Goal: Check status

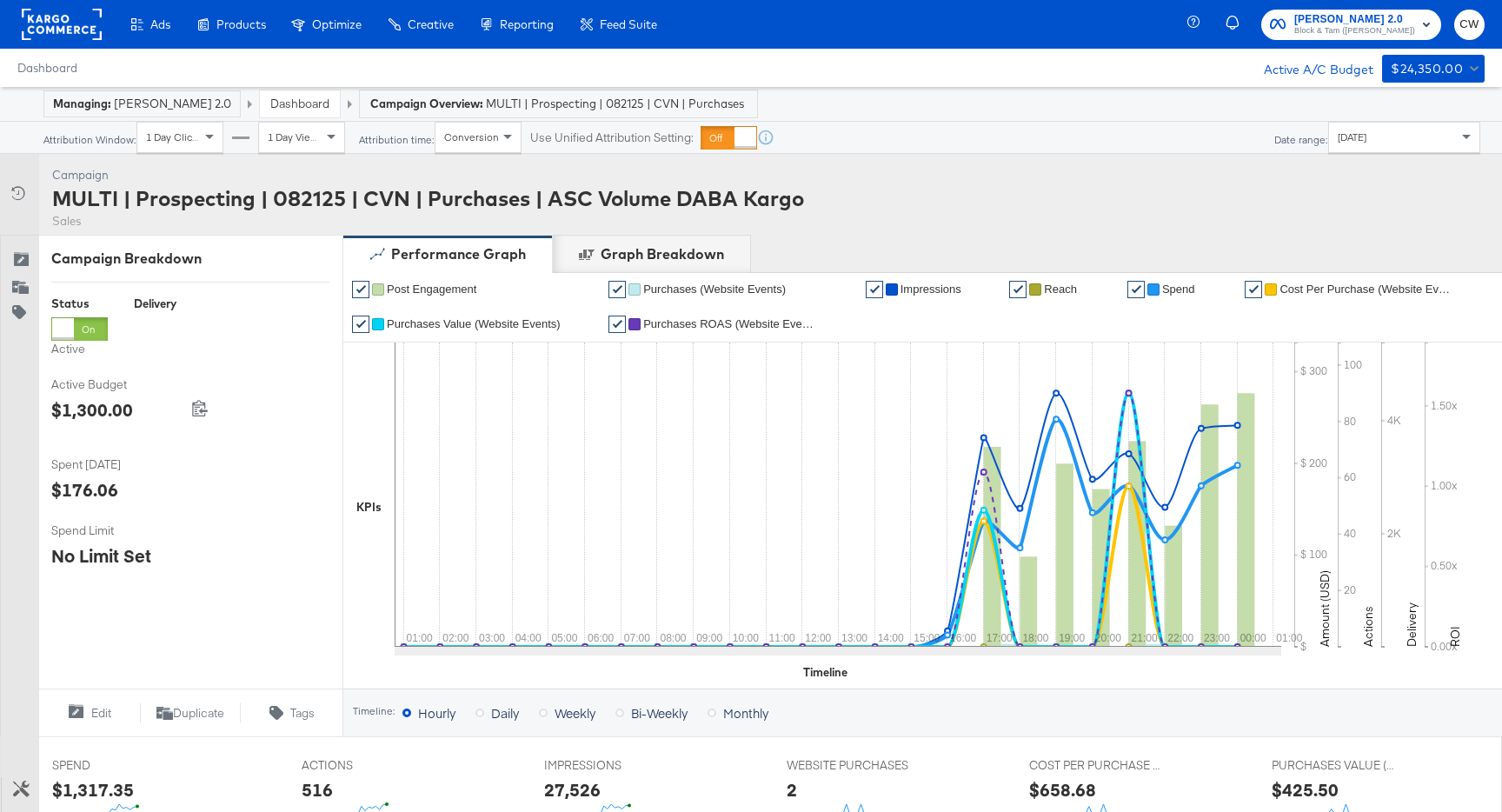
click at [318, 135] on span "1 Day Views" at bounding box center [295, 137] width 56 height 13
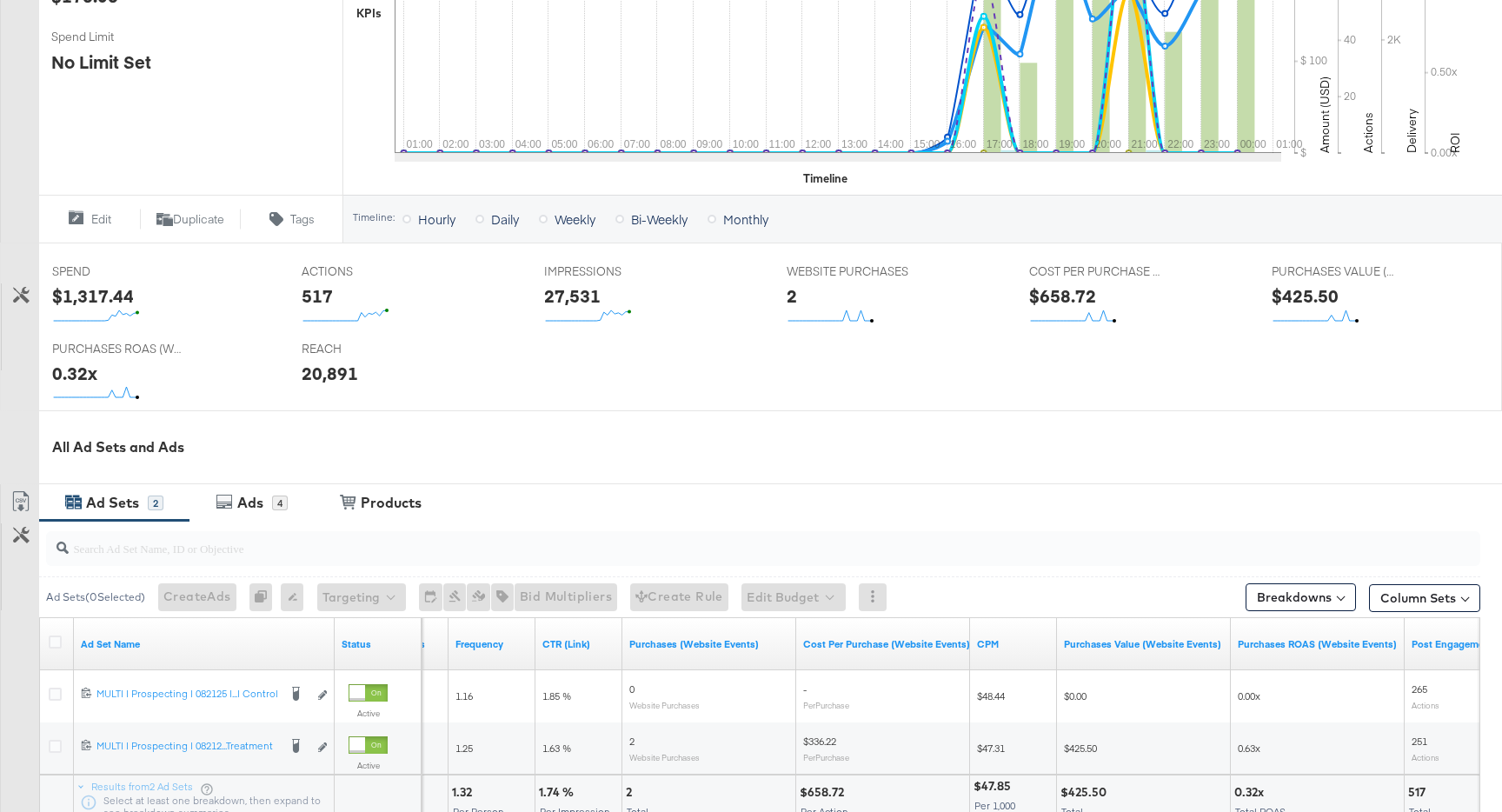
scroll to position [677, 0]
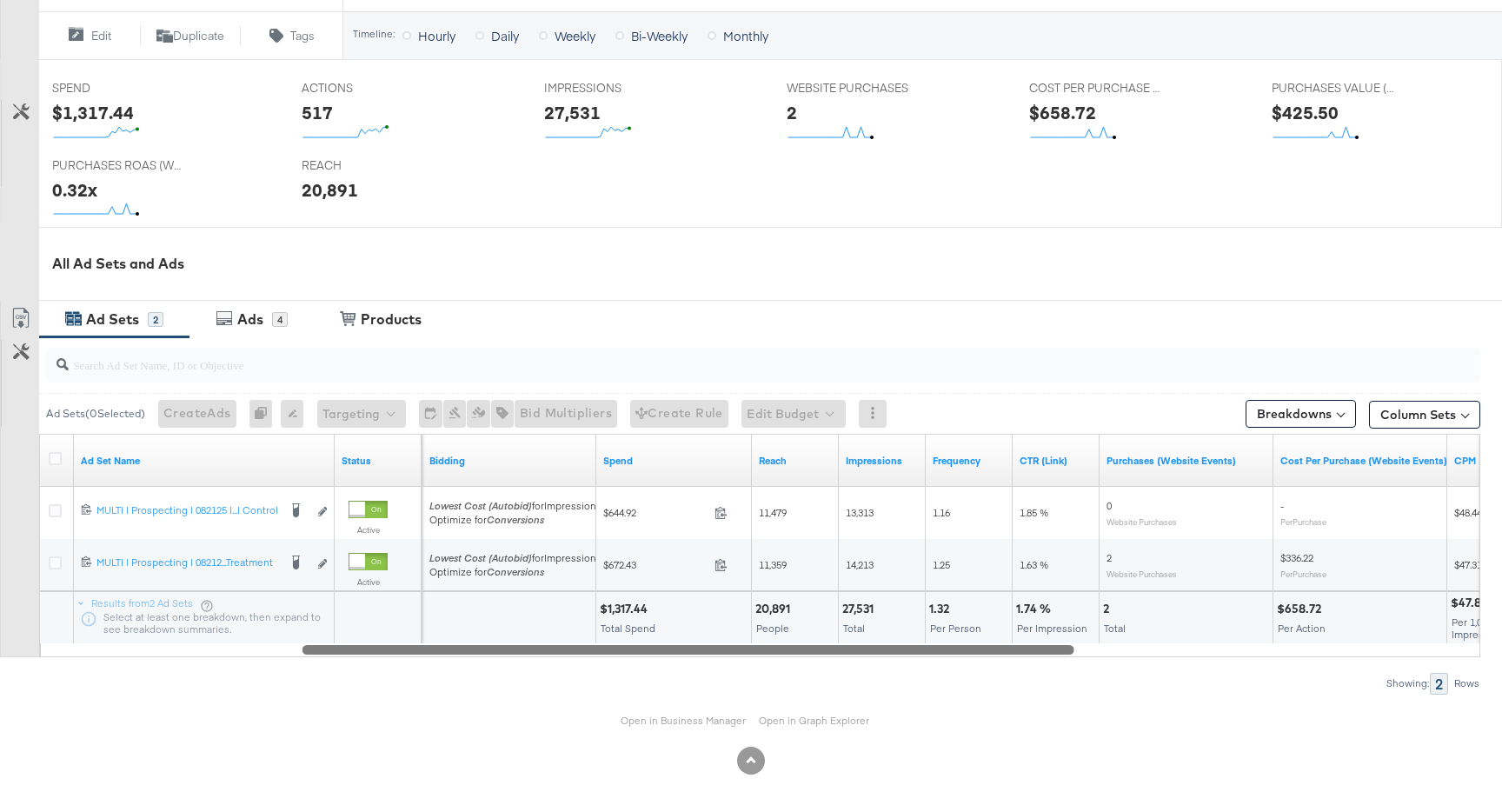
drag, startPoint x: 806, startPoint y: 641, endPoint x: 563, endPoint y: 641, distance: 243.0
click at [563, 641] on div at bounding box center [688, 649] width 772 height 15
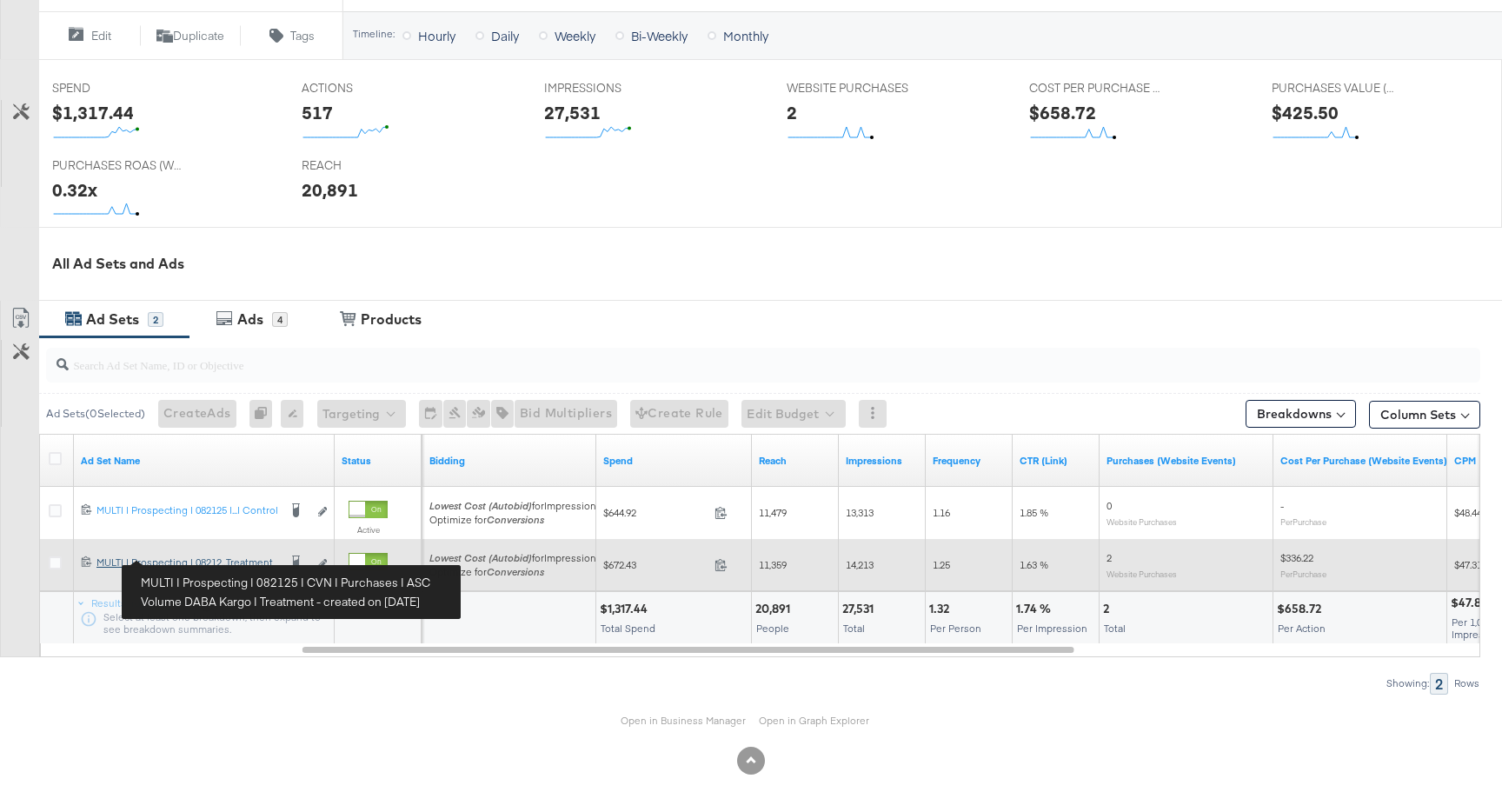
click at [173, 557] on div "MULTI | Prospecting | 082125 | CVN | Purchases | ASC Volume DABA Kargo | Treatm…" at bounding box center [187, 562] width 181 height 14
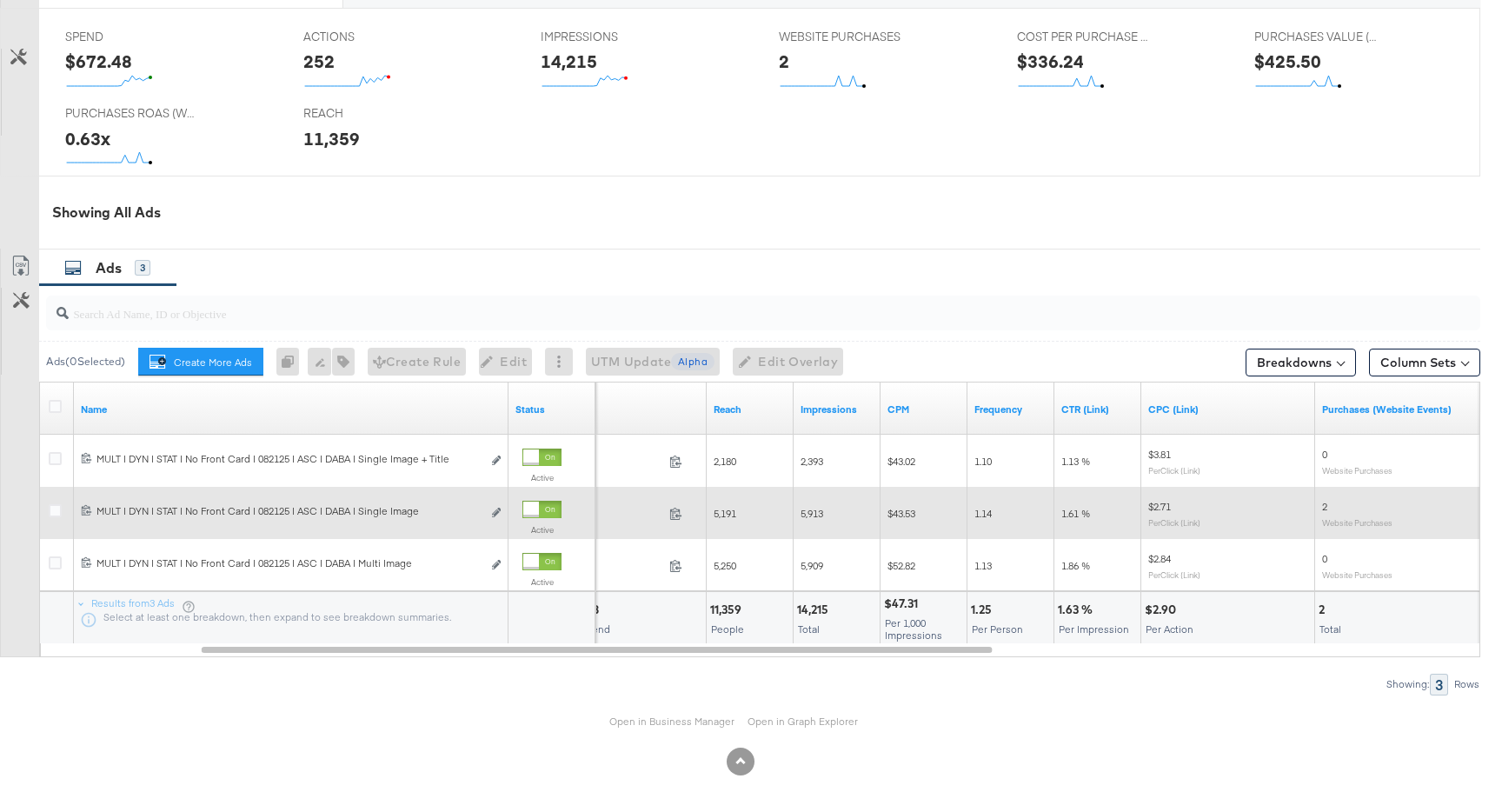
scroll to position [813, 0]
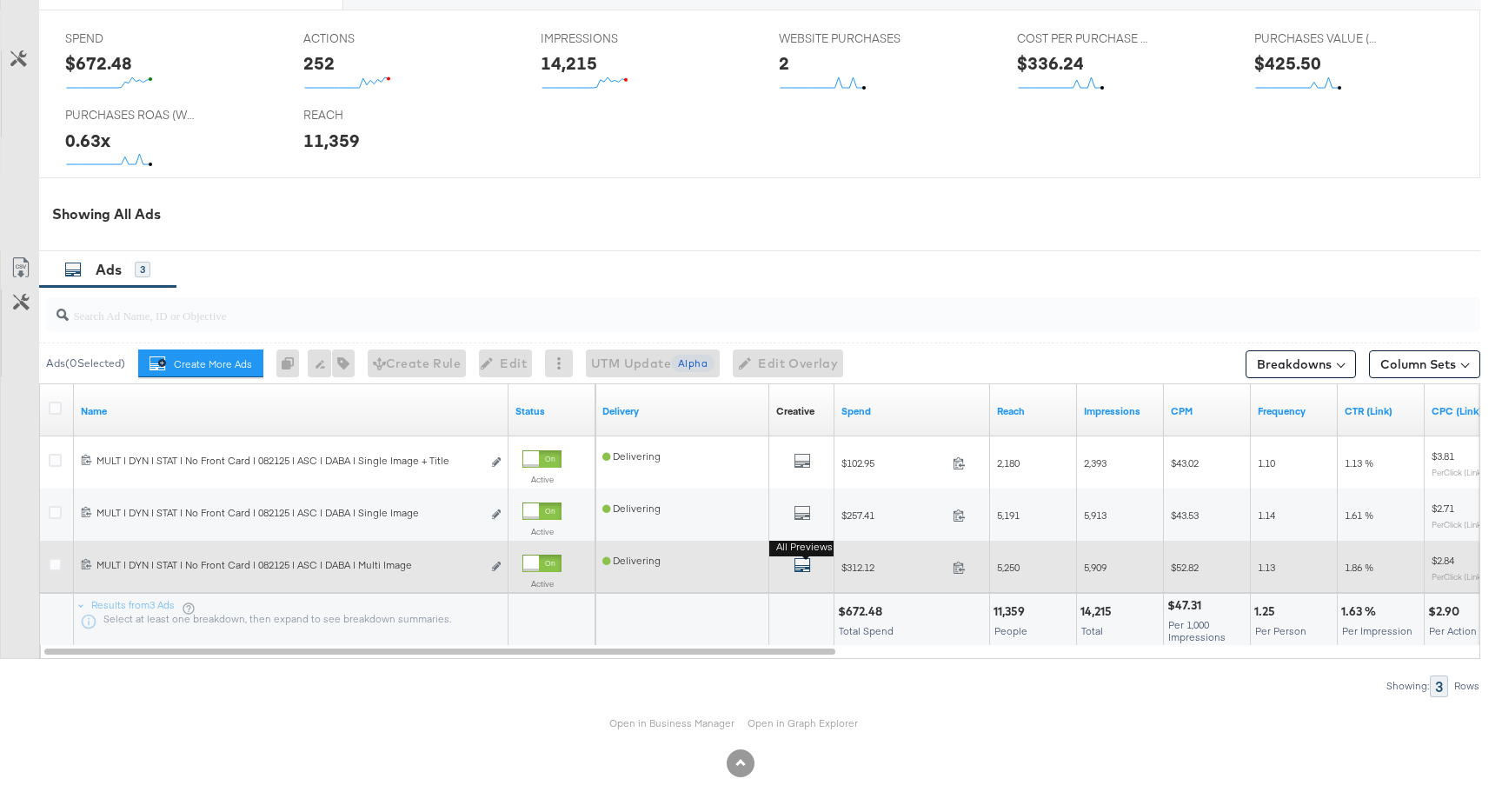
click at [808, 565] on icon "default" at bounding box center [803, 565] width 17 height 17
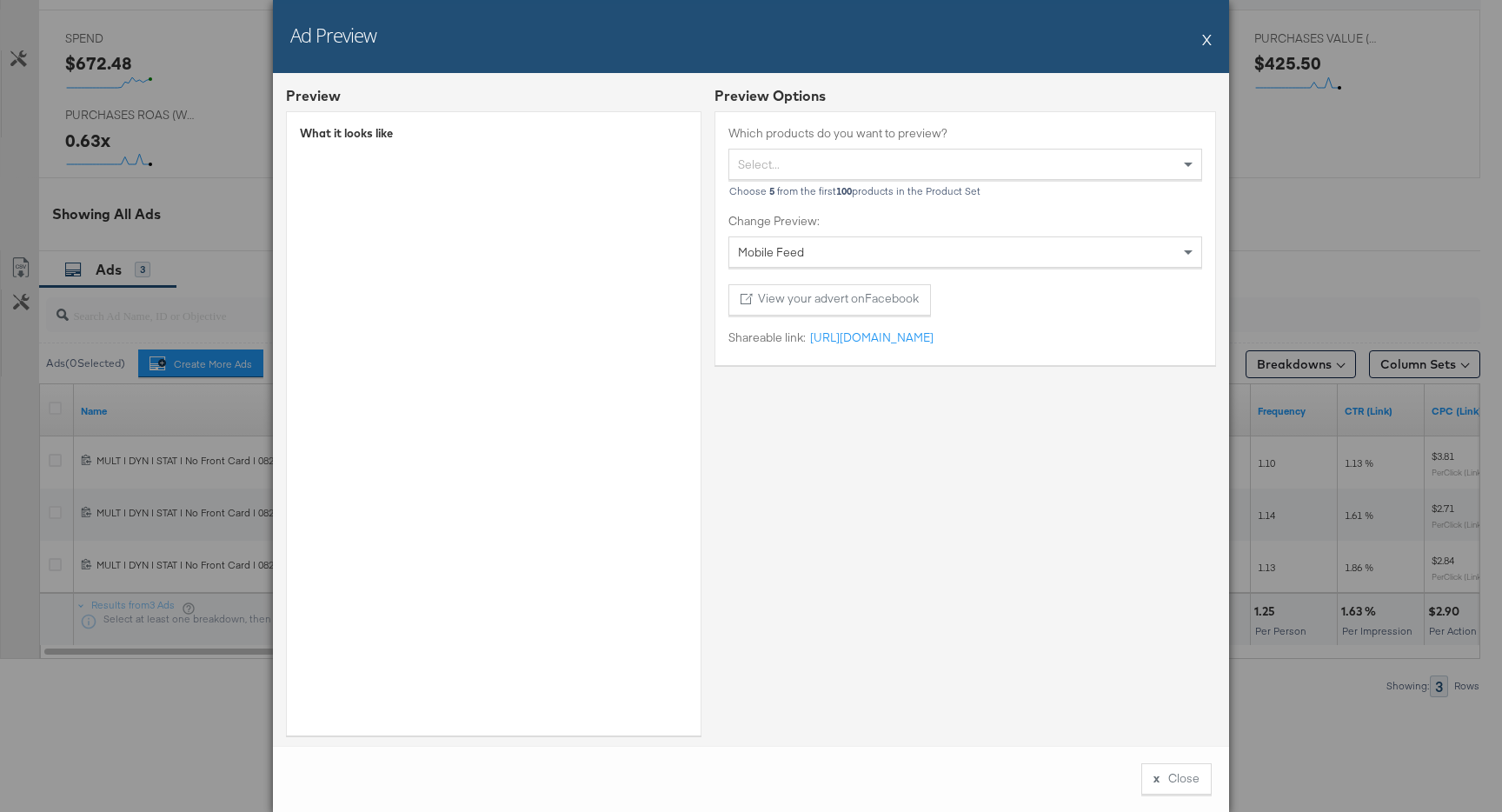
click at [1206, 42] on button "X" at bounding box center [1207, 39] width 10 height 35
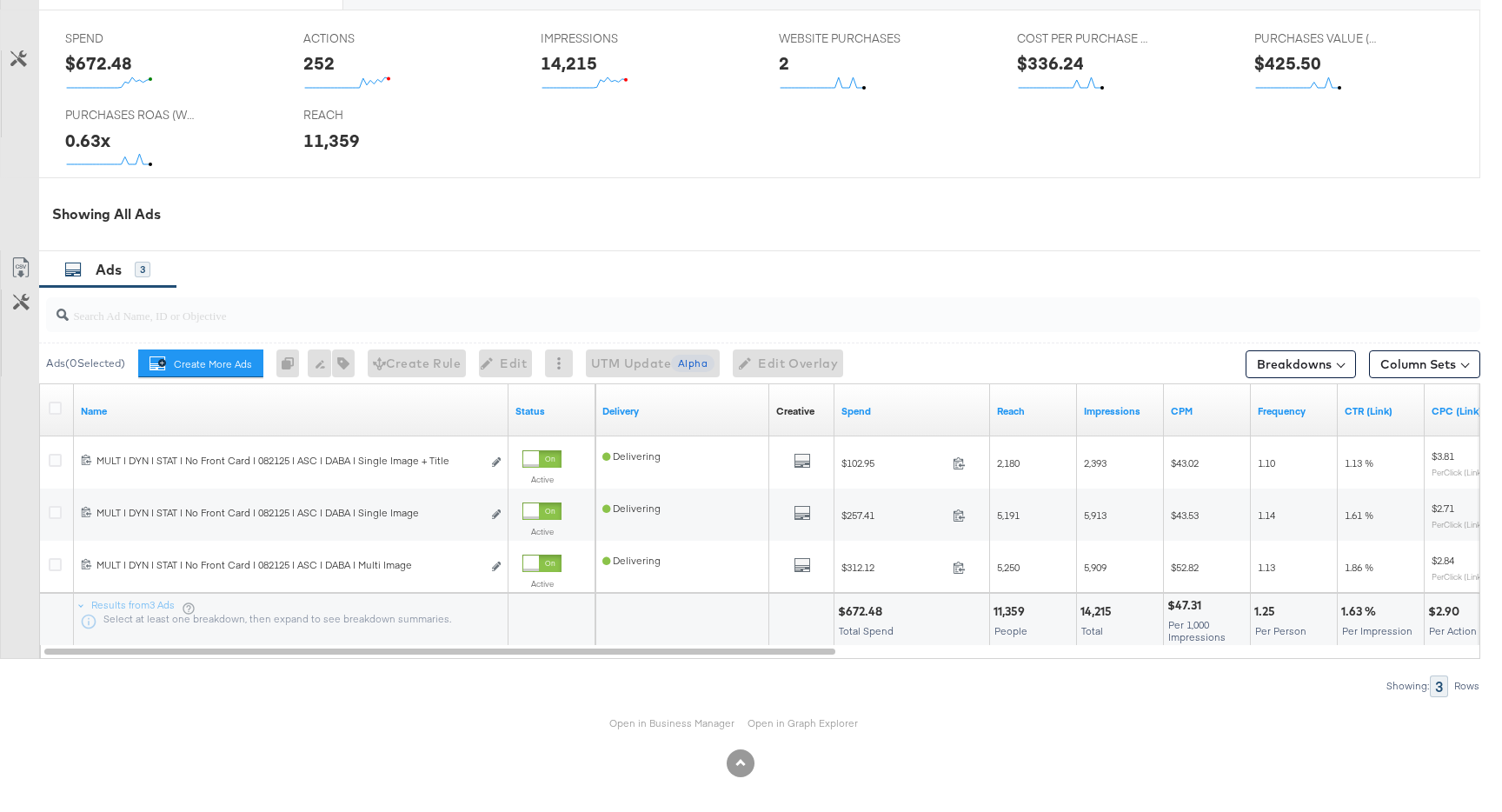
scroll to position [0, 0]
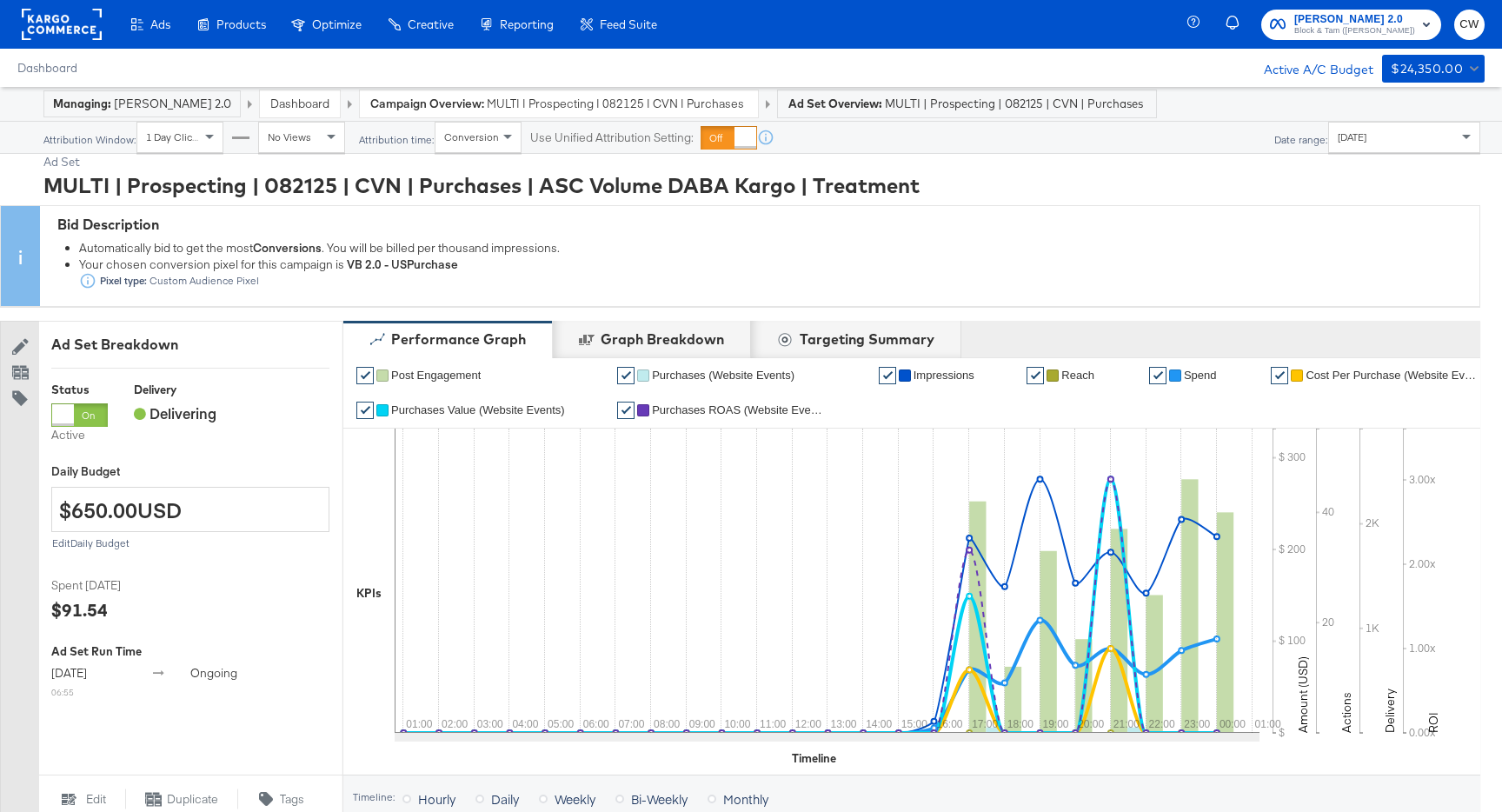
click at [641, 104] on span "MULTI | Prospecting | 082125 | CVN | Purchases | ASC Volume DABA Kargo" at bounding box center [618, 104] width 261 height 16
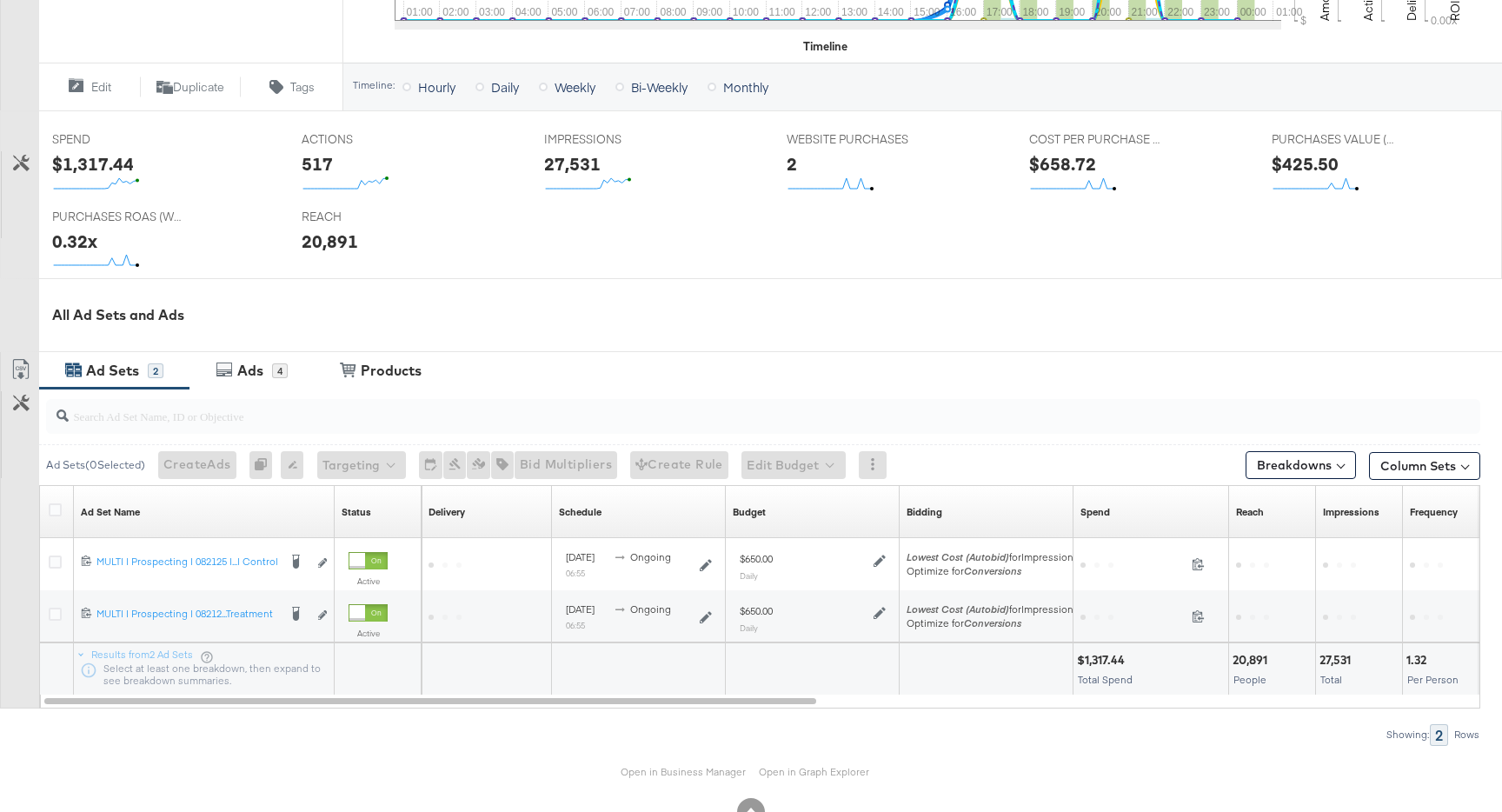
scroll to position [677, 0]
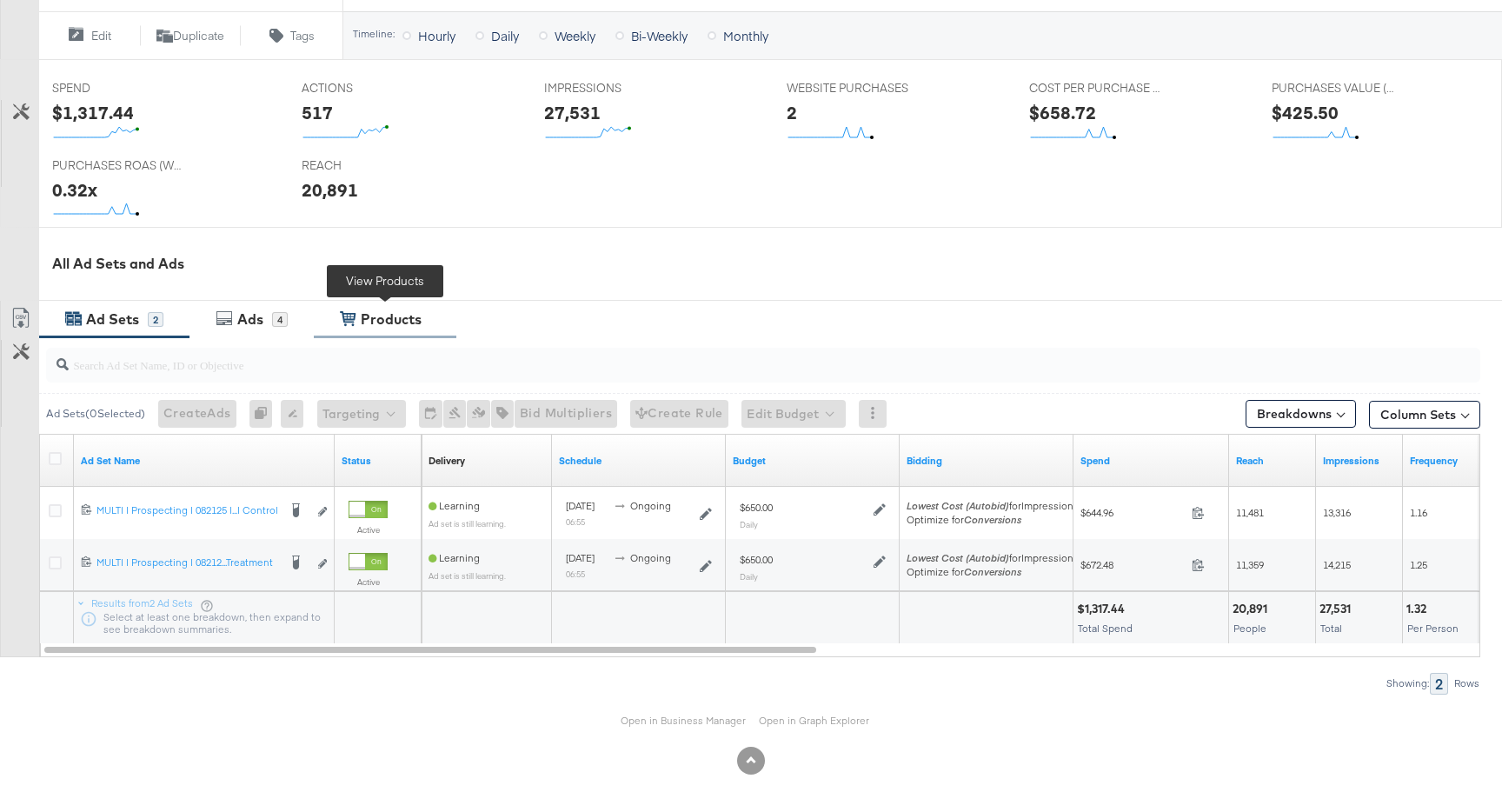
click at [409, 317] on div "Products" at bounding box center [391, 319] width 61 height 20
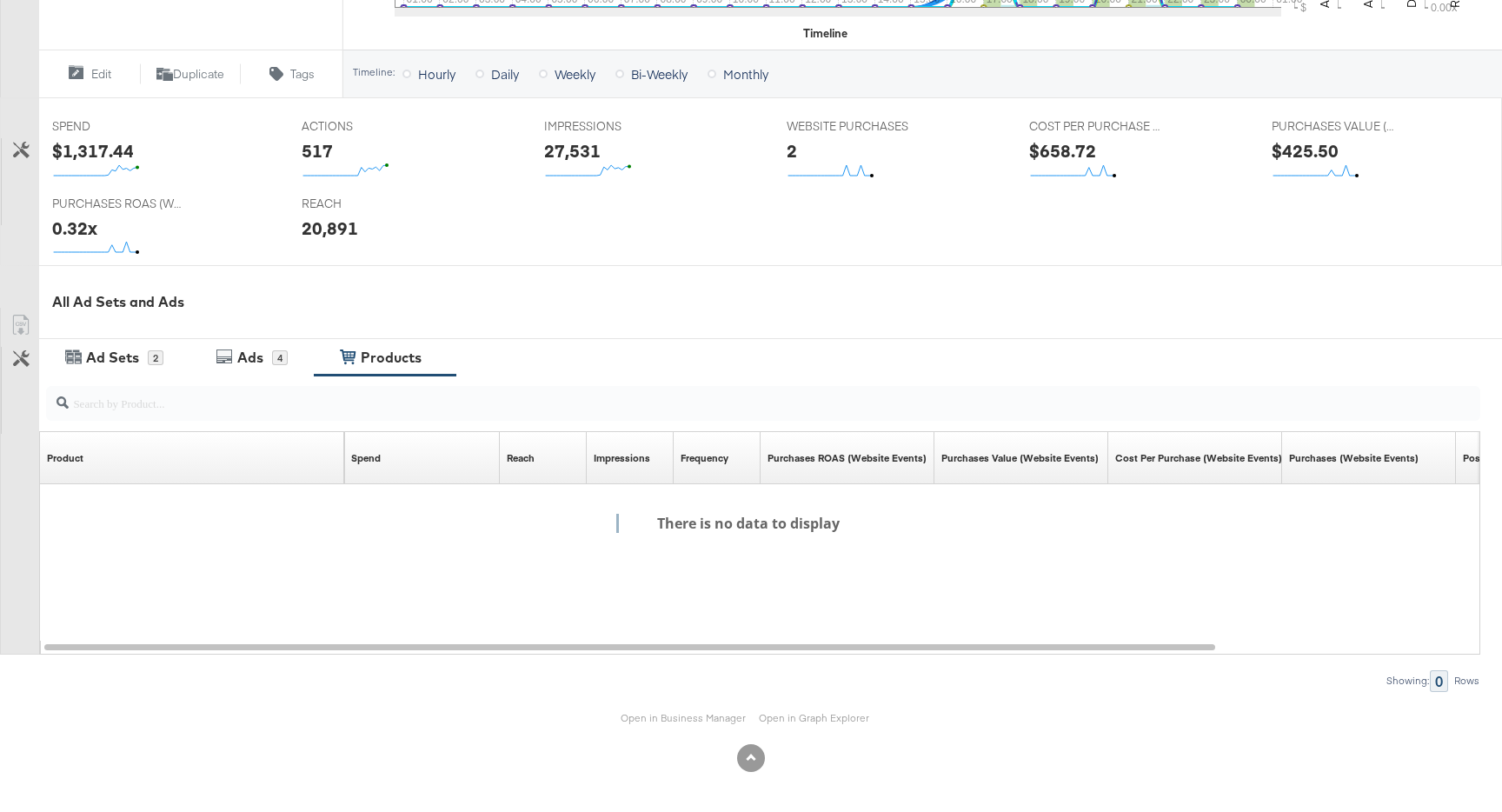
scroll to position [636, 0]
